Goal: Check status: Verify the current state of an ongoing process or item

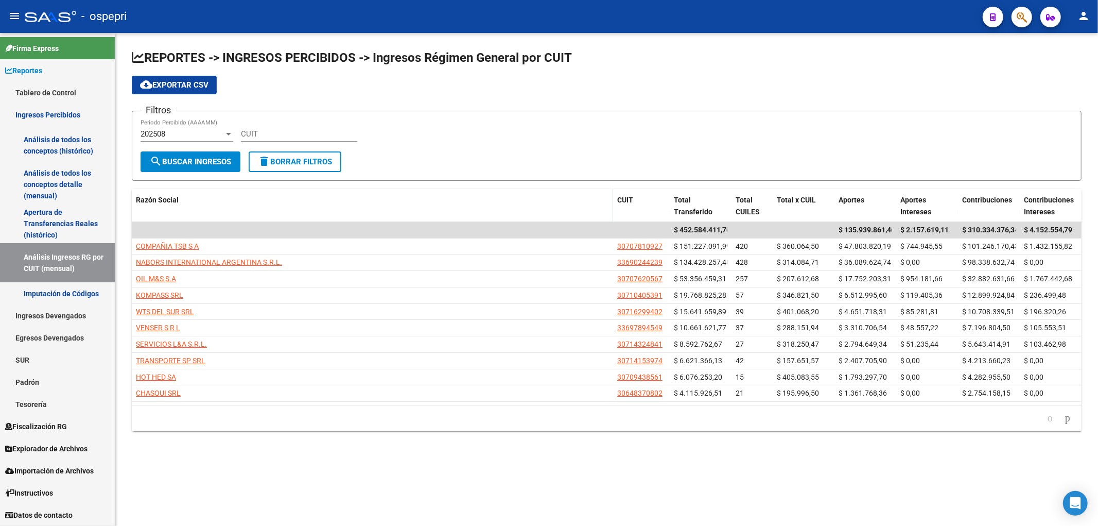
drag, startPoint x: 667, startPoint y: 25, endPoint x: 662, endPoint y: 30, distance: 6.9
click at [667, 25] on div "- ospepri" at bounding box center [500, 16] width 950 height 23
click at [281, 135] on input "CUIT" at bounding box center [299, 133] width 116 height 9
paste input "30-70886729-9"
type input "30-70886729-9"
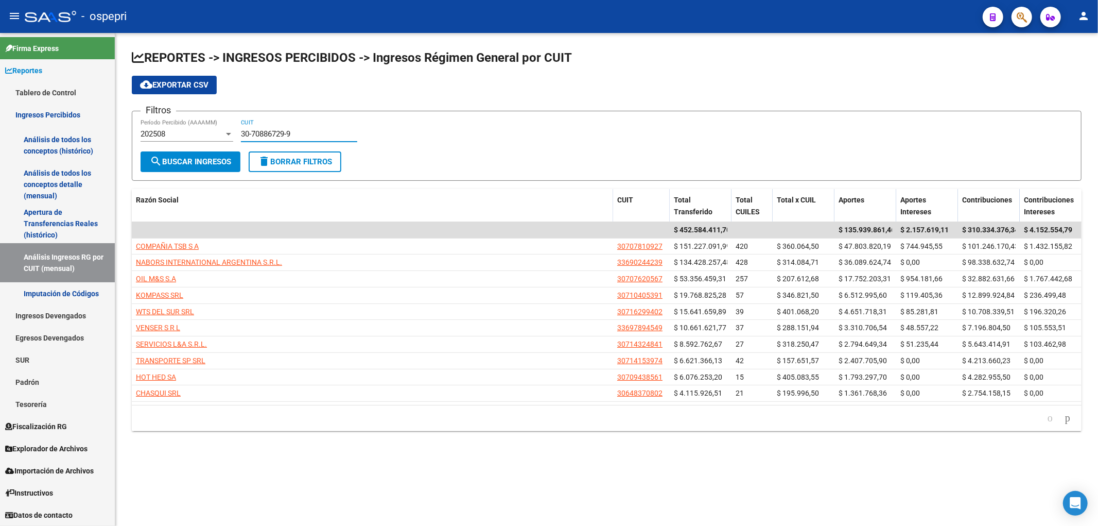
click at [211, 134] on div "202508" at bounding box center [182, 133] width 83 height 9
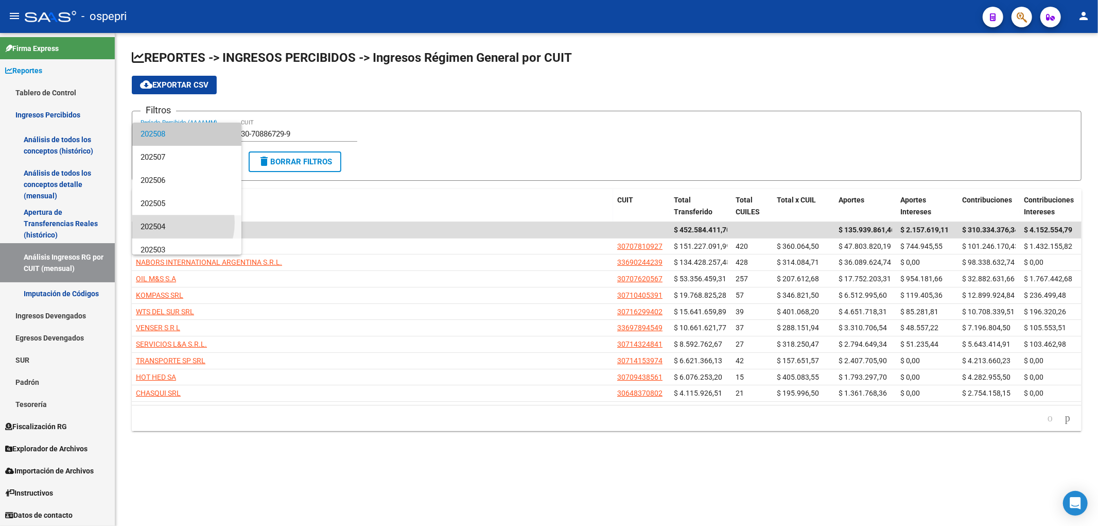
click at [167, 222] on span "202504" at bounding box center [187, 226] width 93 height 23
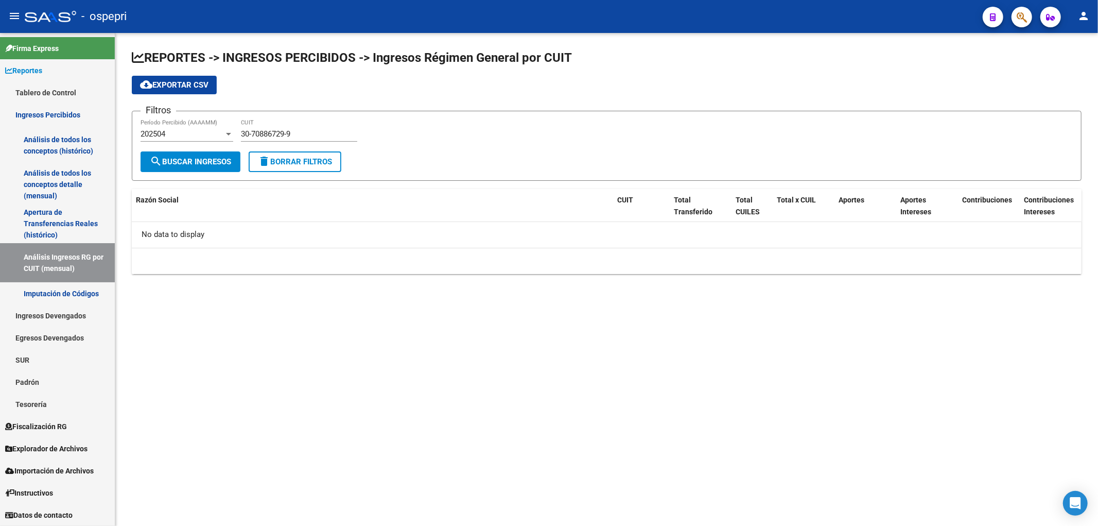
click at [209, 128] on div "202504 Período Percibido (AAAAMM)" at bounding box center [187, 130] width 93 height 22
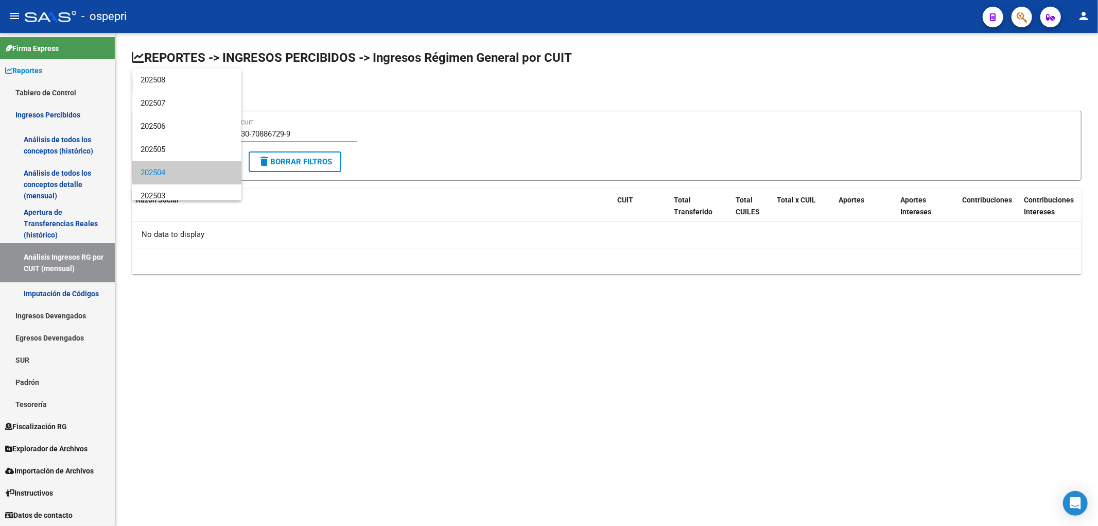
scroll to position [38, 0]
click at [193, 183] on span "202502" at bounding box center [187, 180] width 93 height 23
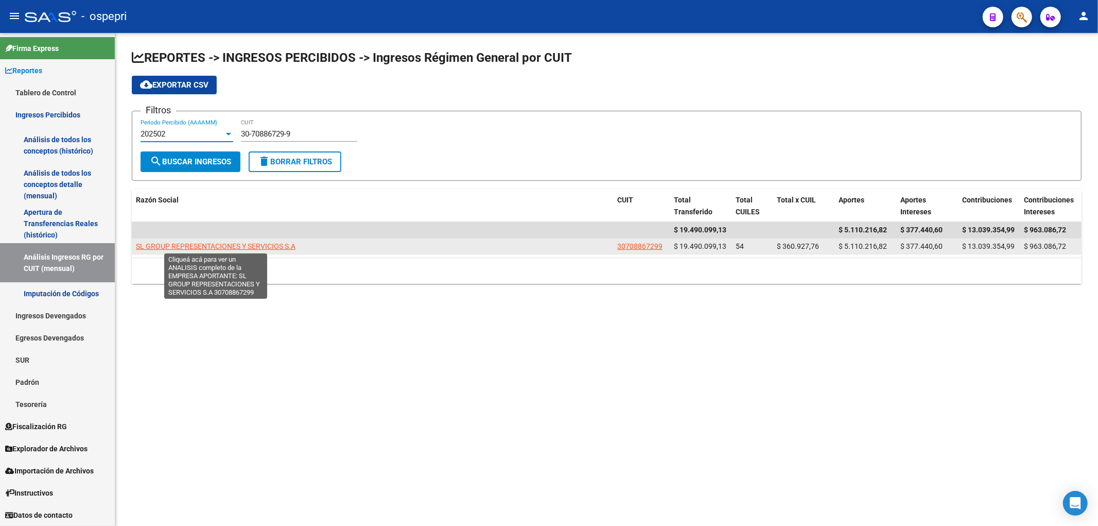
click at [186, 246] on span "SL GROUP REPRESENTACIONES Y SERVICIOS S.A" at bounding box center [216, 246] width 160 height 8
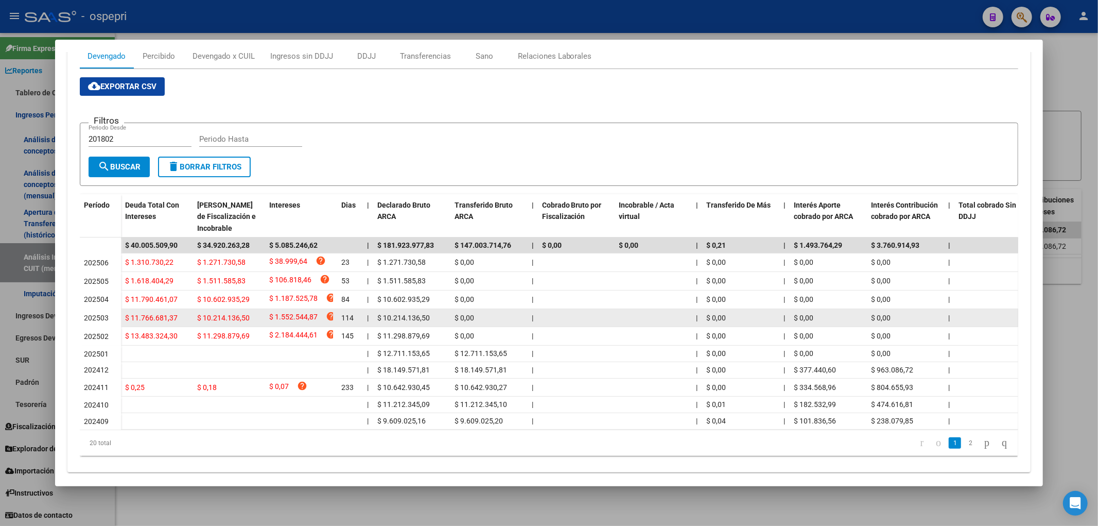
scroll to position [172, 0]
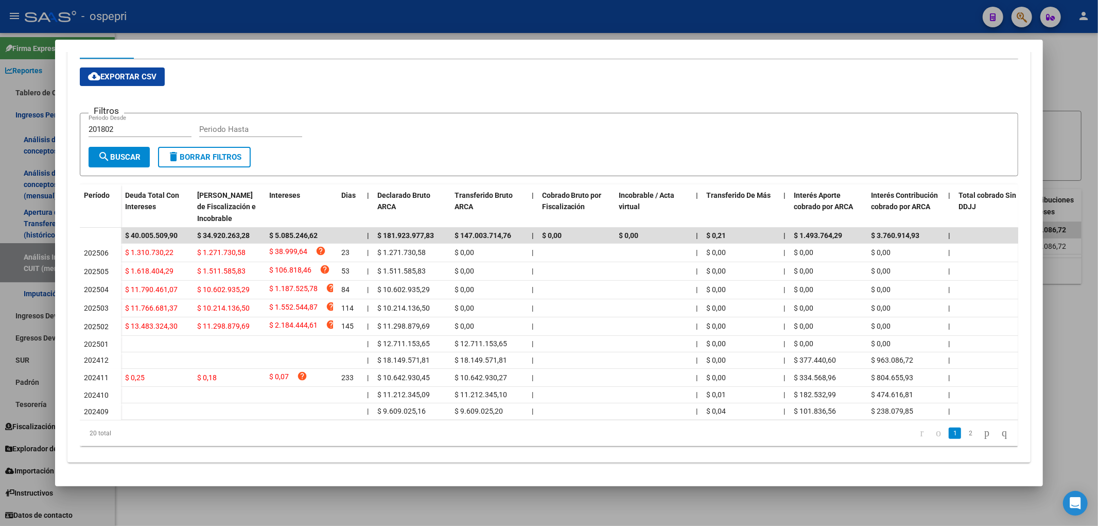
drag, startPoint x: 418, startPoint y: 73, endPoint x: 426, endPoint y: 74, distance: 8.8
click at [426, 74] on div "cloud_download Exportar CSV Filtros 201802 Periodo Desde Periodo Hasta search B…" at bounding box center [549, 256] width 939 height 378
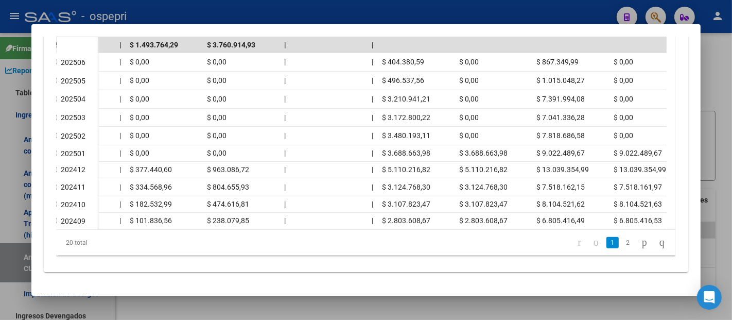
scroll to position [0, 661]
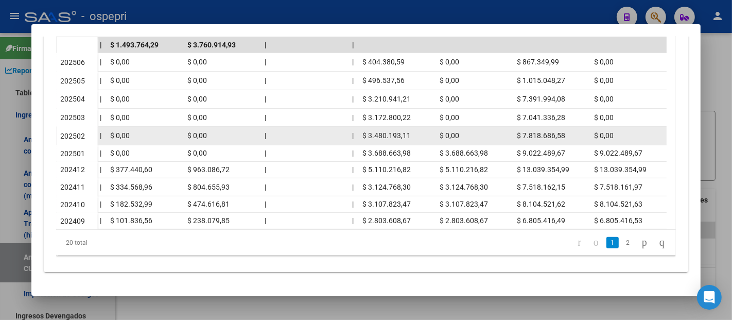
click at [406, 131] on span "$ 3.480.193,11" at bounding box center [386, 135] width 48 height 8
click at [405, 131] on span "$ 3.480.193,11" at bounding box center [386, 135] width 48 height 8
click at [409, 131] on span "$ 3.480.193,11" at bounding box center [386, 135] width 48 height 8
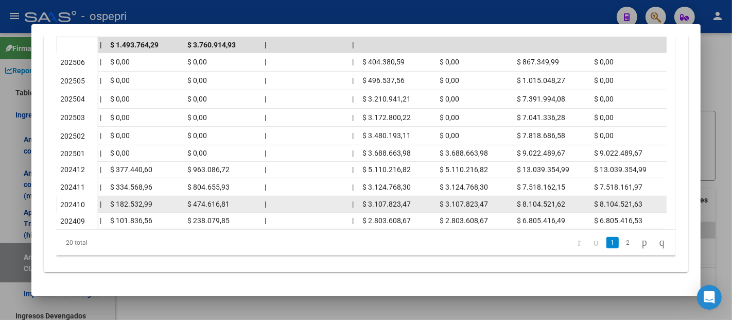
click at [398, 200] on span "$ 3.107.823,47" at bounding box center [386, 204] width 48 height 8
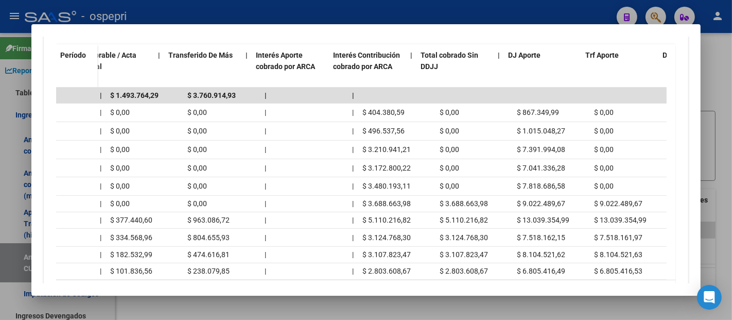
scroll to position [0, 515]
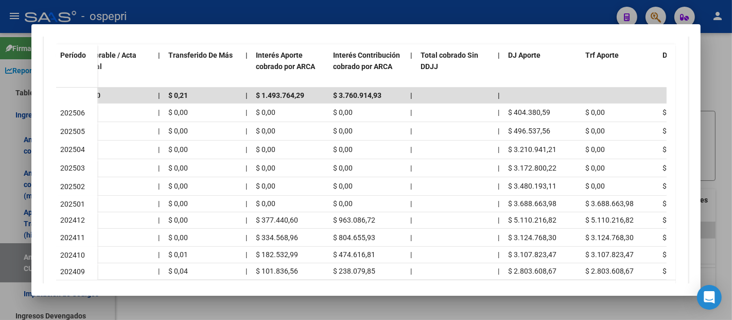
drag, startPoint x: 394, startPoint y: 298, endPoint x: 359, endPoint y: 308, distance: 36.6
click at [359, 308] on div "Análisis Empresa Aportante - CUIT: 30708867299 ARCA Impuestos ARCA Padrón remov…" at bounding box center [366, 160] width 732 height 320
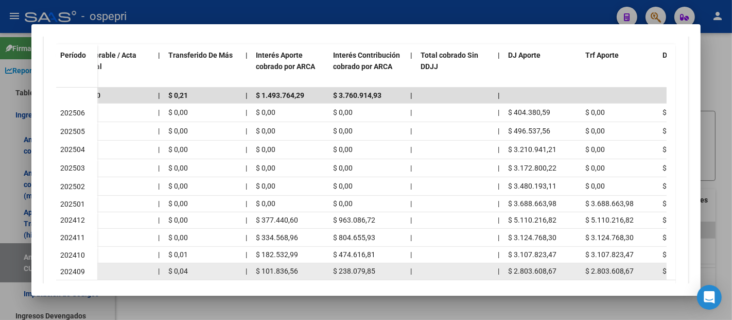
click at [501, 272] on datatable-body-cell "|" at bounding box center [499, 271] width 10 height 16
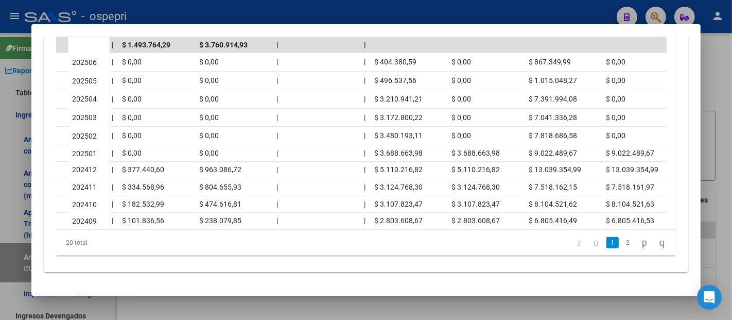
scroll to position [0, 661]
